Goal: Find specific fact: Find specific fact

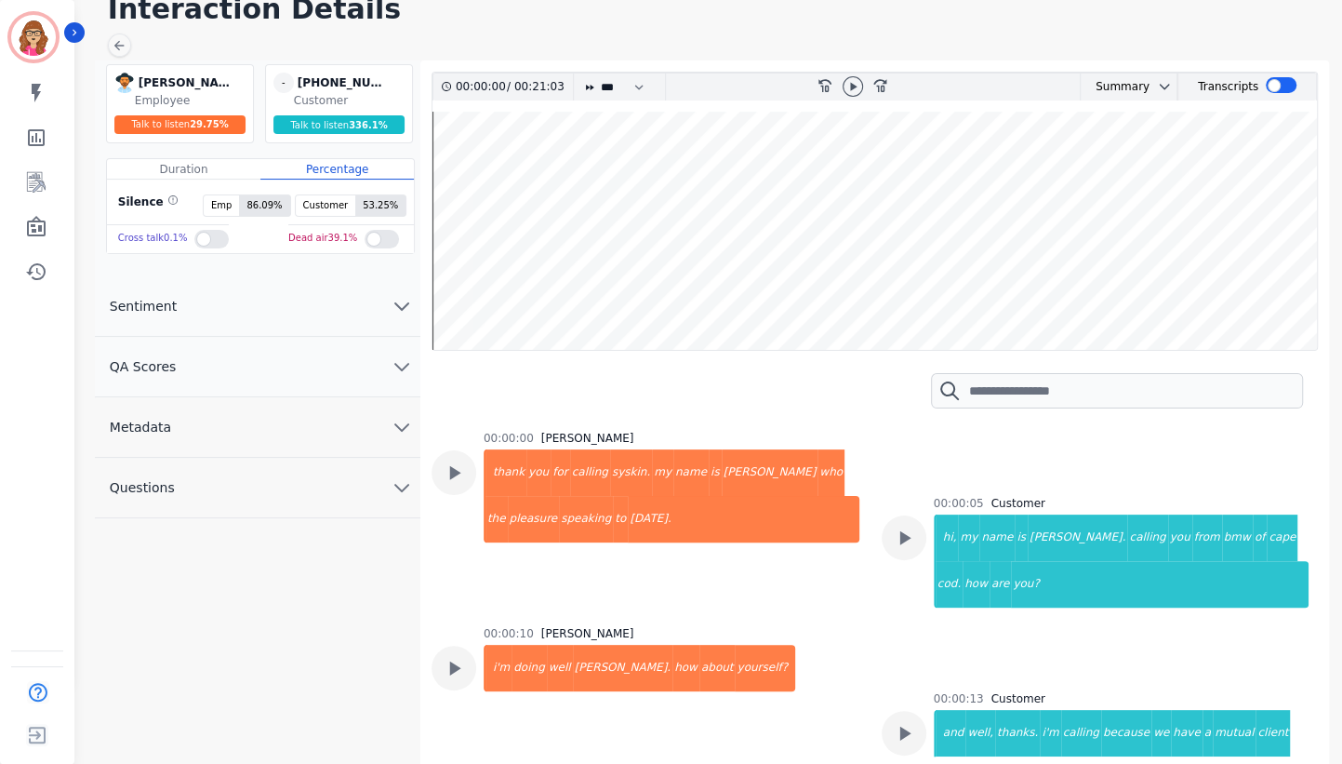
scroll to position [1606, 0]
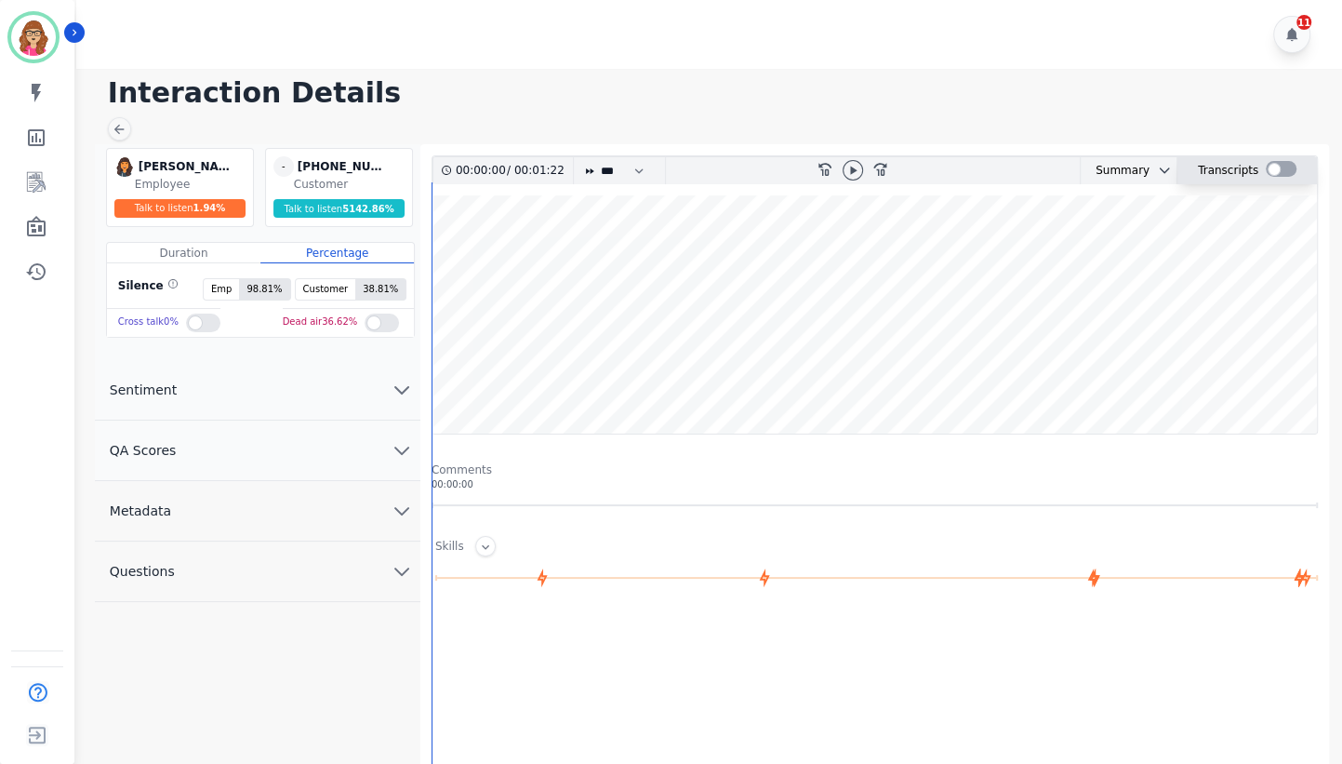
click at [1283, 169] on div at bounding box center [1281, 169] width 31 height 16
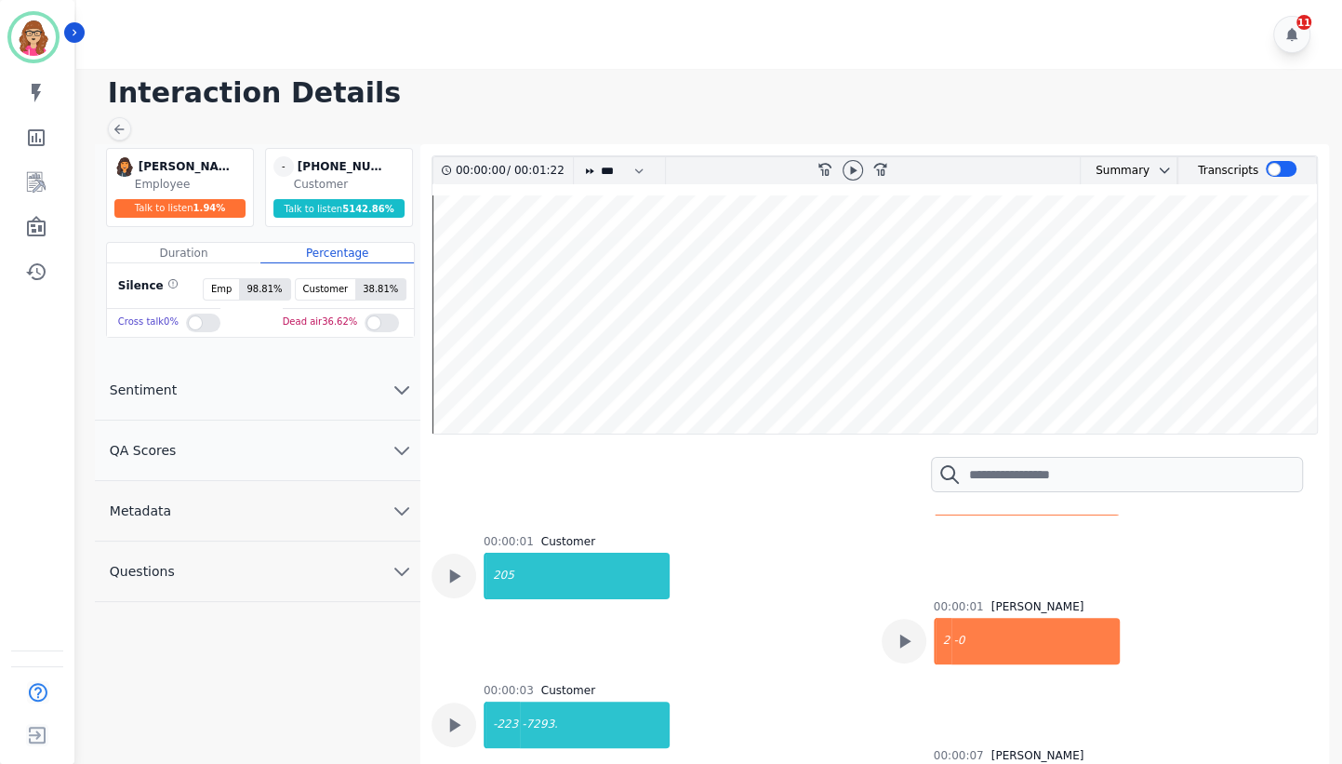
click at [1313, 567] on div "00:00:00 / 00:01:22 * * * **** * *** * **** rewind-10 fast-forward-10 Summary A…" at bounding box center [875, 497] width 886 height 685
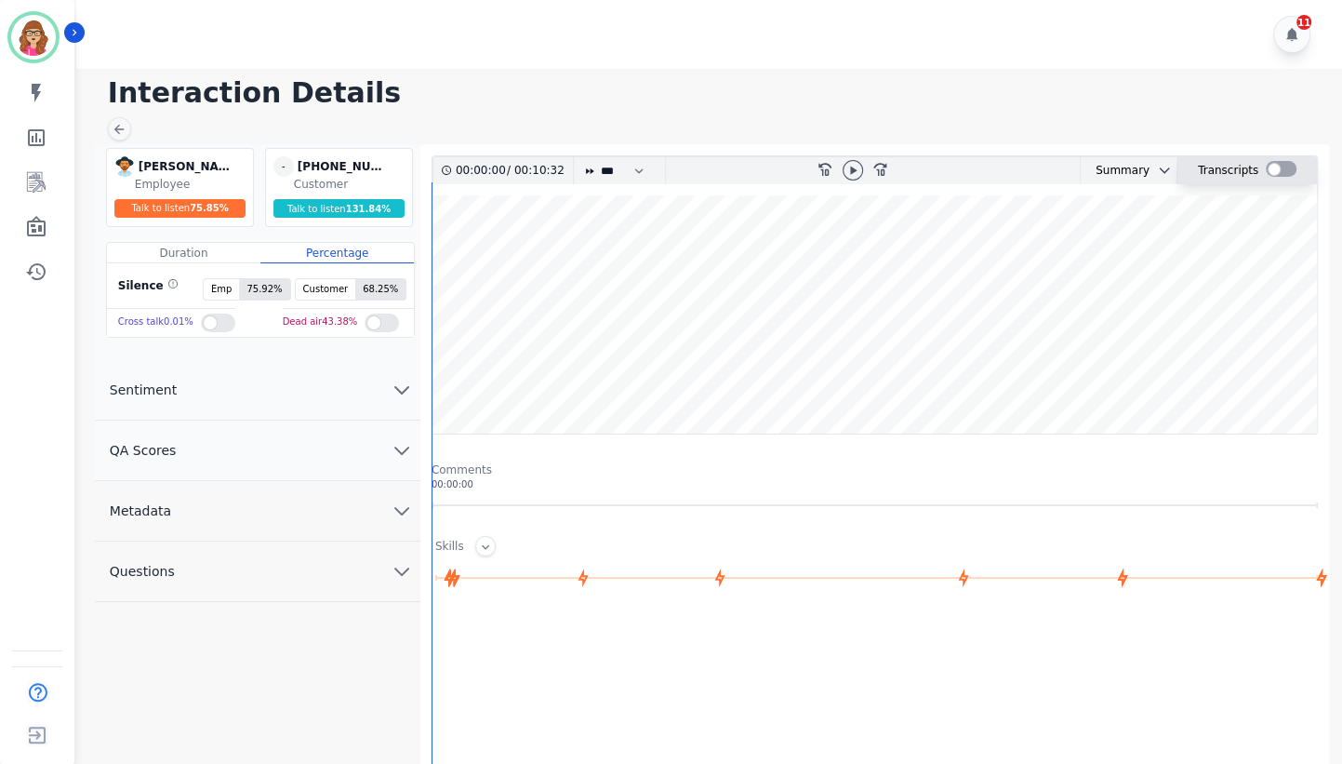
click at [1280, 167] on div at bounding box center [1281, 169] width 31 height 16
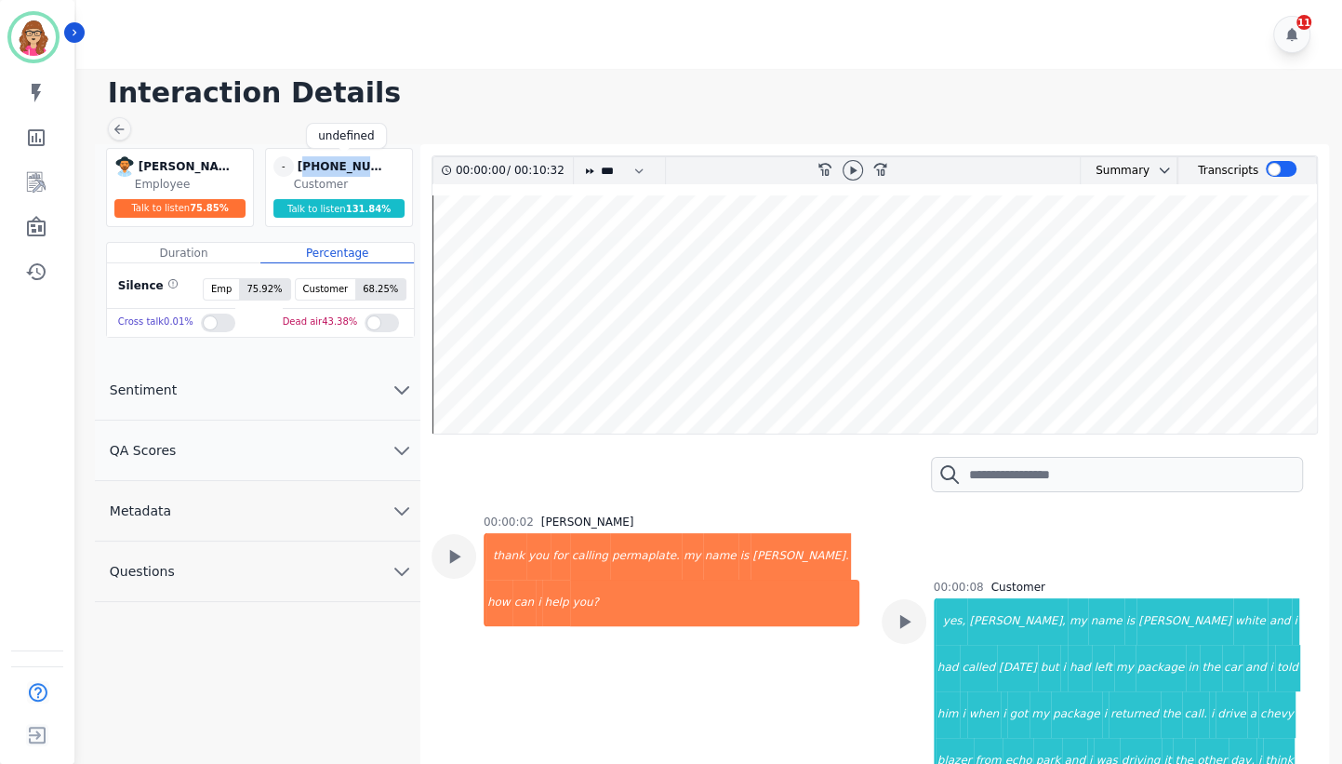
drag, startPoint x: 373, startPoint y: 168, endPoint x: 306, endPoint y: 161, distance: 67.4
click at [306, 161] on div "[PHONE_NUMBER]" at bounding box center [344, 166] width 93 height 20
copy div "12052237293"
